Goal: Navigation & Orientation: Find specific page/section

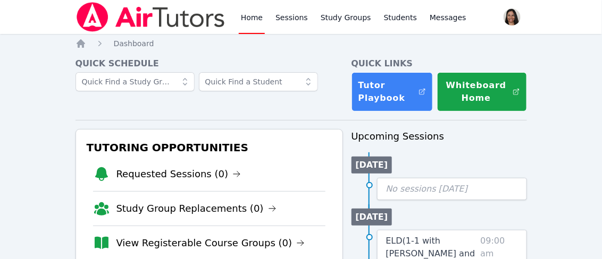
scroll to position [119, 0]
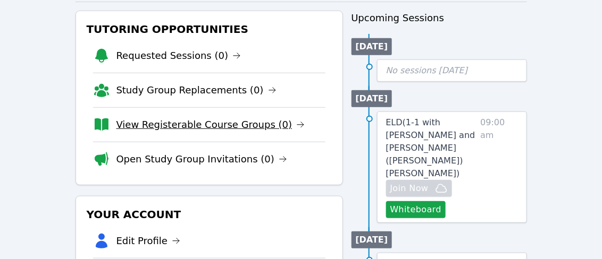
click at [265, 121] on link "View Registerable Course Groups (0)" at bounding box center [210, 124] width 189 height 15
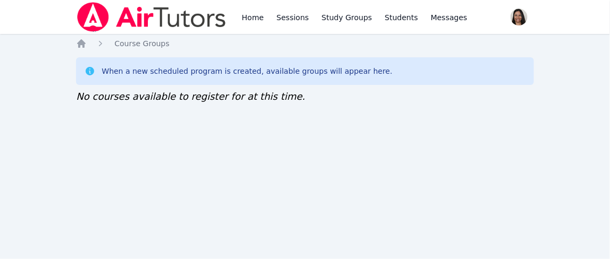
click at [12, 82] on div "Home Sessions Study Groups Students Messages Open user menu Jennifer (Jen) Grub…" at bounding box center [305, 129] width 610 height 259
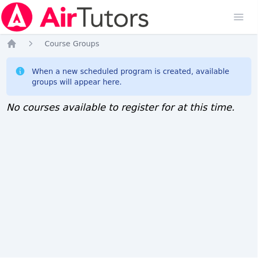
click at [5, 146] on div "Home Sessions Study Groups Students Messages Open user menu Jennifer (Jen) Grub…" at bounding box center [129, 129] width 258 height 258
click at [4, 3] on img at bounding box center [75, 17] width 150 height 30
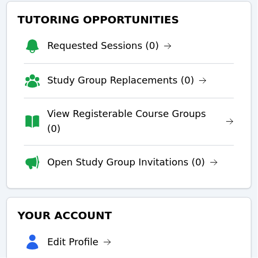
scroll to position [196, 0]
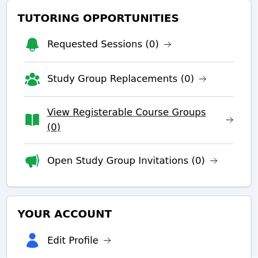
click at [146, 116] on link "View Registerable Course Groups (0)" at bounding box center [140, 120] width 187 height 30
